Goal: Transaction & Acquisition: Register for event/course

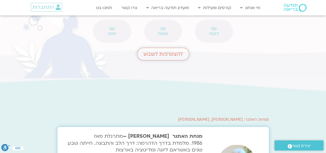
scroll to position [826, 0]
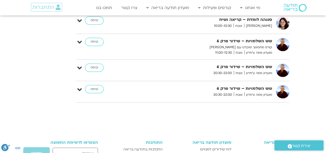
scroll to position [1380, 0]
click at [90, 64] on link "כניסה" at bounding box center [94, 68] width 19 height 8
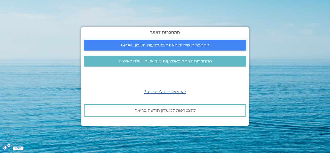
click at [188, 45] on span "התחברות מיידית לאתר באמצעות חשבון GMAIL" at bounding box center [165, 45] width 88 height 5
